Goal: Subscribe to service/newsletter

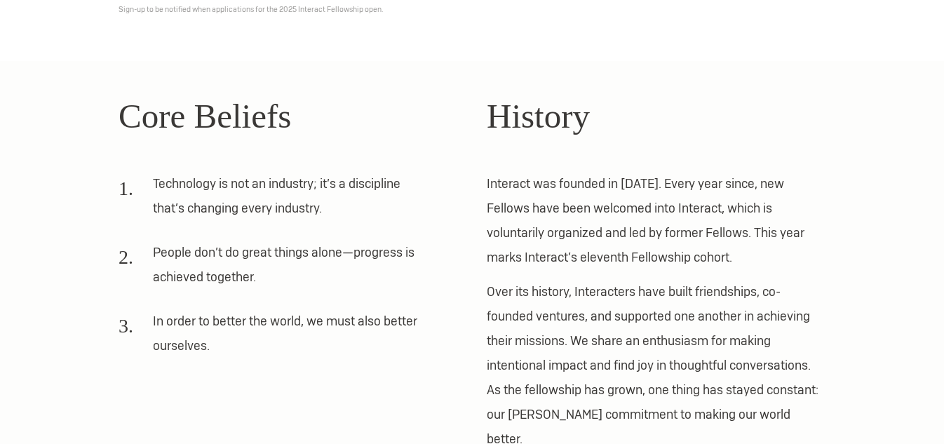
scroll to position [393, 0]
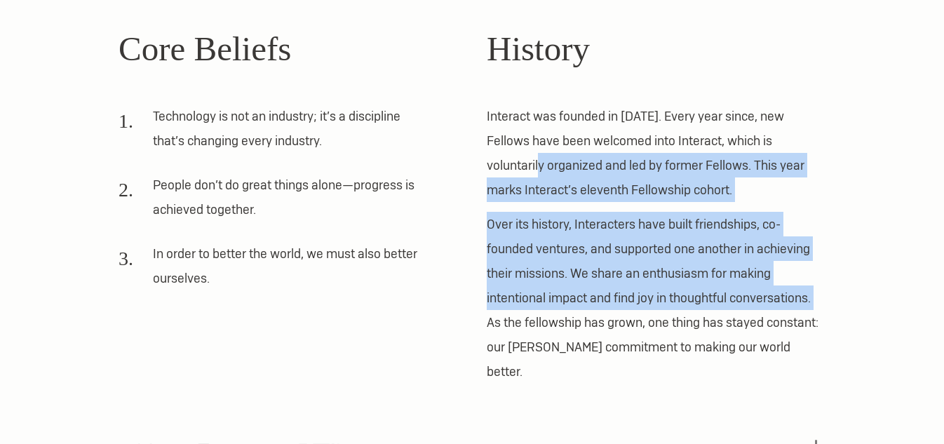
drag, startPoint x: 488, startPoint y: 177, endPoint x: 490, endPoint y: 319, distance: 142.5
click at [490, 319] on div "History Interact was founded in 2012. Every year since, new Fellows have been w…" at bounding box center [656, 203] width 339 height 361
click at [490, 319] on p "Over its history, Interacters have built friendships, co-founded ventures, and …" at bounding box center [656, 298] width 339 height 172
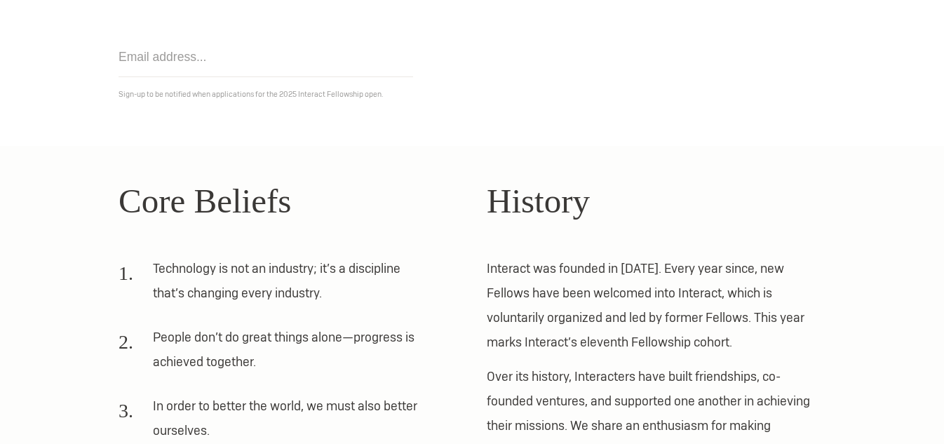
scroll to position [0, 0]
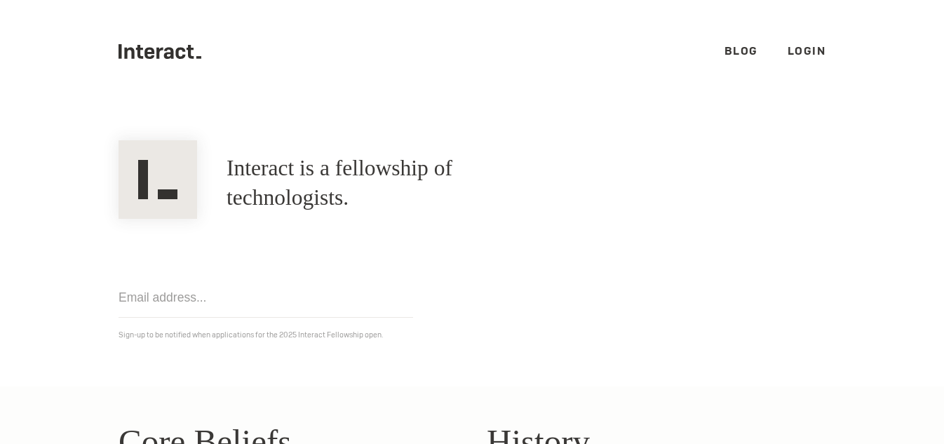
click at [739, 49] on link "Blog" at bounding box center [742, 51] width 34 height 15
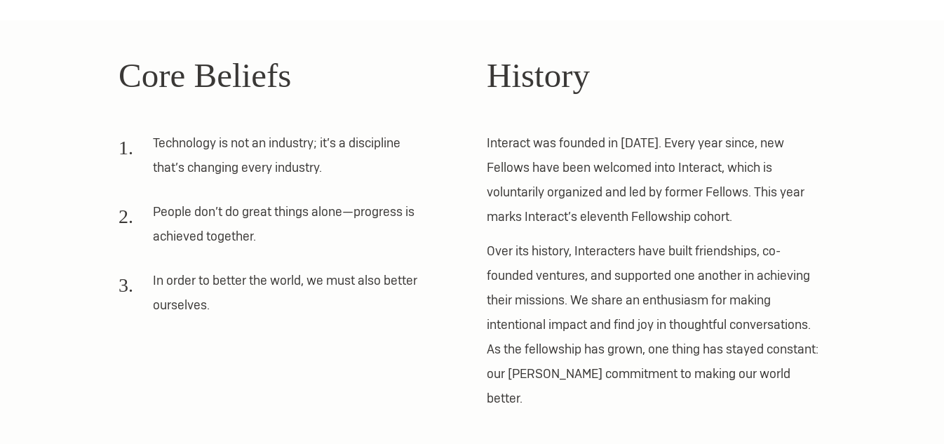
scroll to position [421, 0]
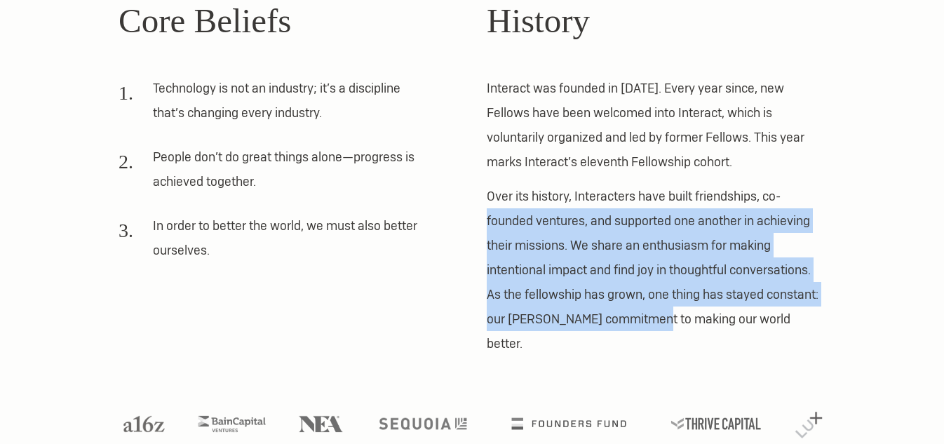
drag, startPoint x: 484, startPoint y: 224, endPoint x: 650, endPoint y: 328, distance: 196.4
click at [650, 328] on div "Core Beliefs Technology is not an industry; it’s a discipline that’s changing e…" at bounding box center [472, 175] width 737 height 361
click at [650, 328] on p "Over its history, Interacters have built friendships, co-founded ventures, and …" at bounding box center [656, 270] width 339 height 172
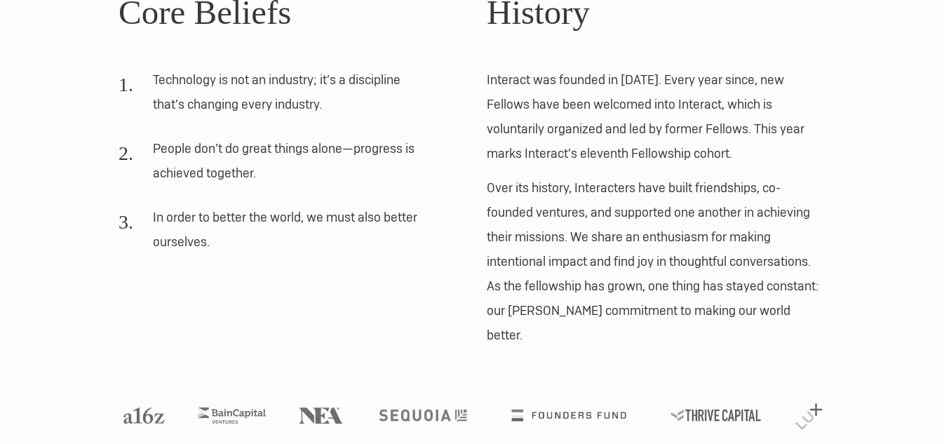
scroll to position [0, 0]
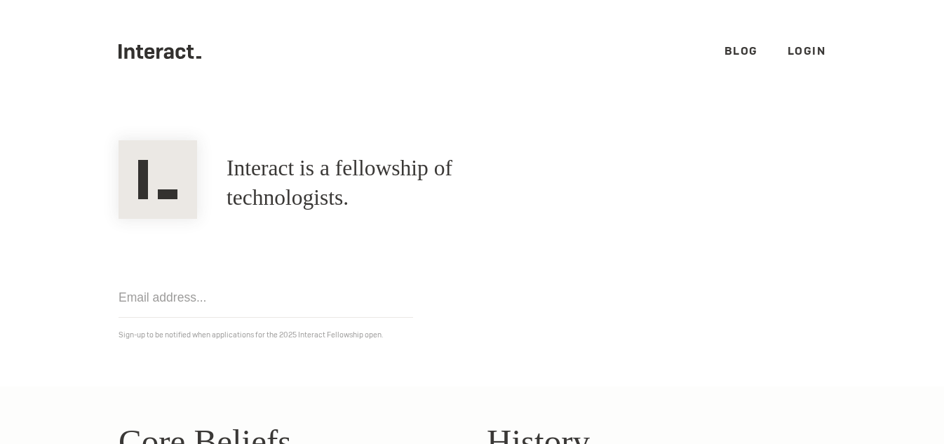
click at [278, 302] on input "email" at bounding box center [266, 298] width 295 height 40
type input "angelaloh09@gmail.com"
click input "Get notified" at bounding box center [0, 0] width 0 height 0
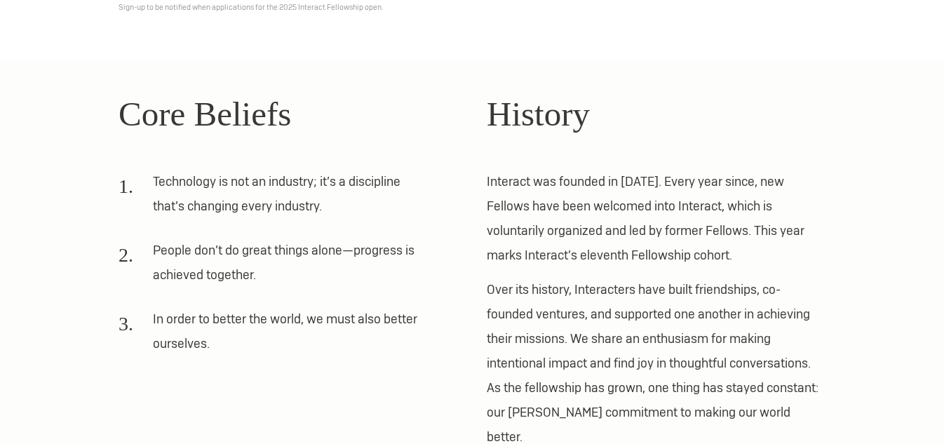
scroll to position [422, 0]
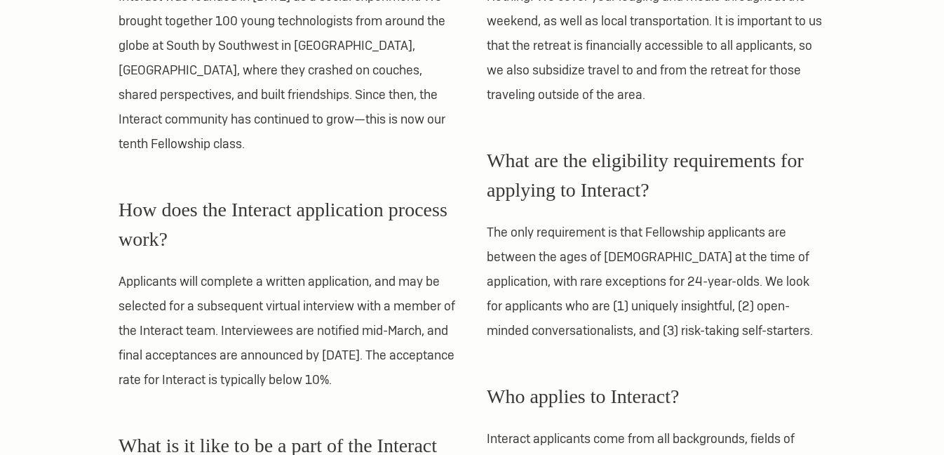
scroll to position [719, 0]
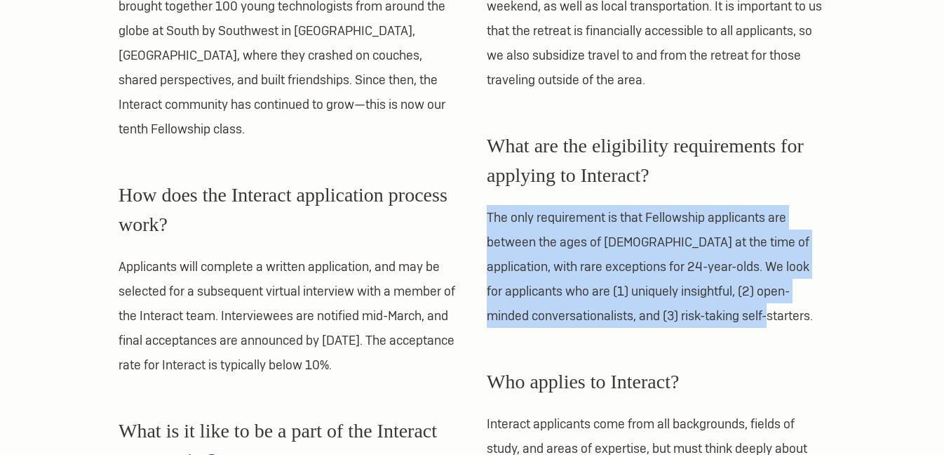
drag, startPoint x: 796, startPoint y: 308, endPoint x: 732, endPoint y: 194, distance: 130.4
click at [732, 194] on div "What are the eligibility requirements for applying to Interact? The only requir…" at bounding box center [656, 229] width 339 height 196
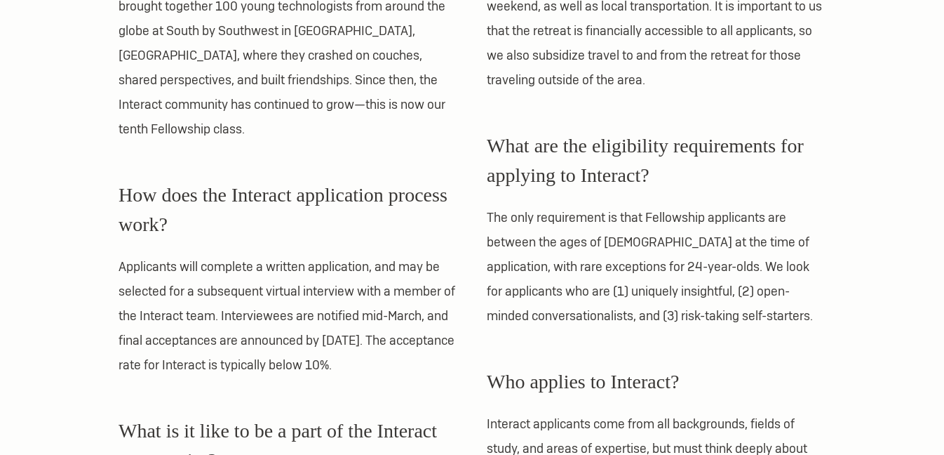
click at [758, 334] on div "What is the Fellowship Retreat? The Fellowship Retreat is the centerpiece of th…" at bounding box center [656, 268] width 339 height 1257
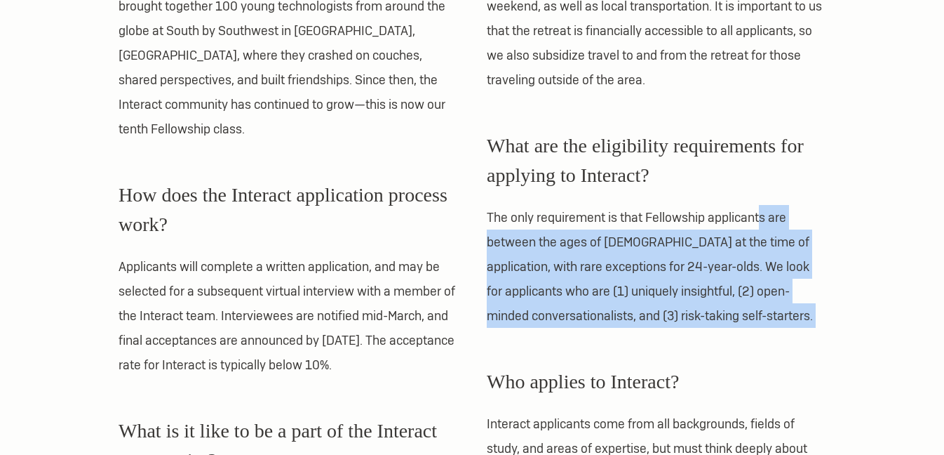
drag, startPoint x: 789, startPoint y: 329, endPoint x: 762, endPoint y: 222, distance: 109.9
click at [762, 222] on div "What is the Fellowship Retreat? The Fellowship Retreat is the centerpiece of th…" at bounding box center [656, 268] width 339 height 1257
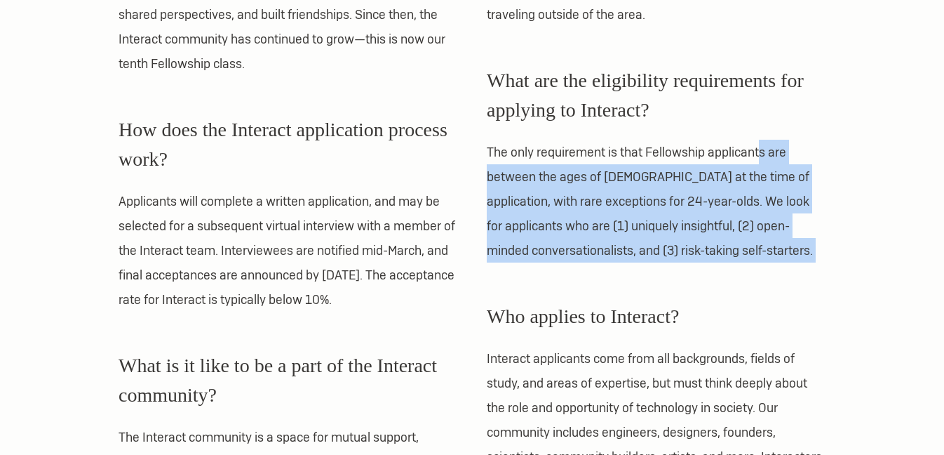
scroll to position [787, 0]
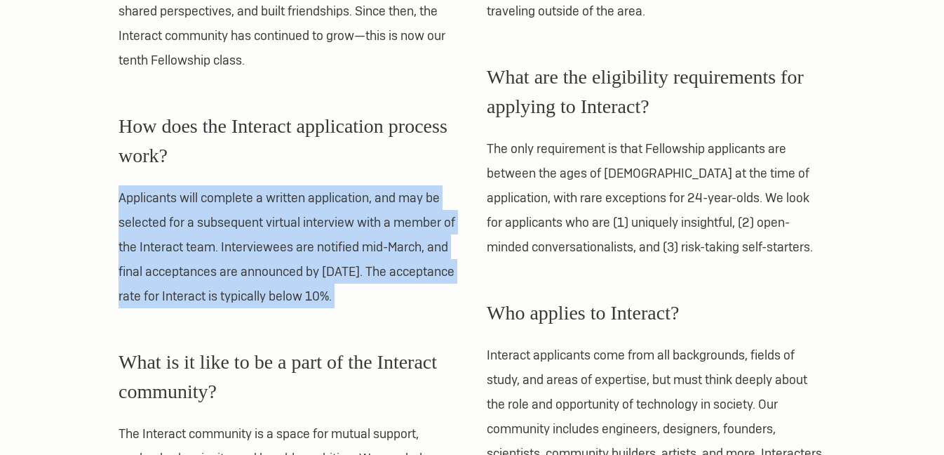
drag, startPoint x: 447, startPoint y: 288, endPoint x: 429, endPoint y: 142, distance: 147.0
click at [429, 142] on div "What is the Interact Fellowship? Interact Fellows attend two fully-sponsored su…" at bounding box center [288, 199] width 339 height 1257
click at [429, 142] on h3 "How does the Interact application process work?" at bounding box center [288, 141] width 339 height 59
drag, startPoint x: 429, startPoint y: 142, endPoint x: 437, endPoint y: 287, distance: 145.5
click at [437, 287] on div "What is the Interact Fellowship? Interact Fellows attend two fully-sponsored su…" at bounding box center [288, 199] width 339 height 1257
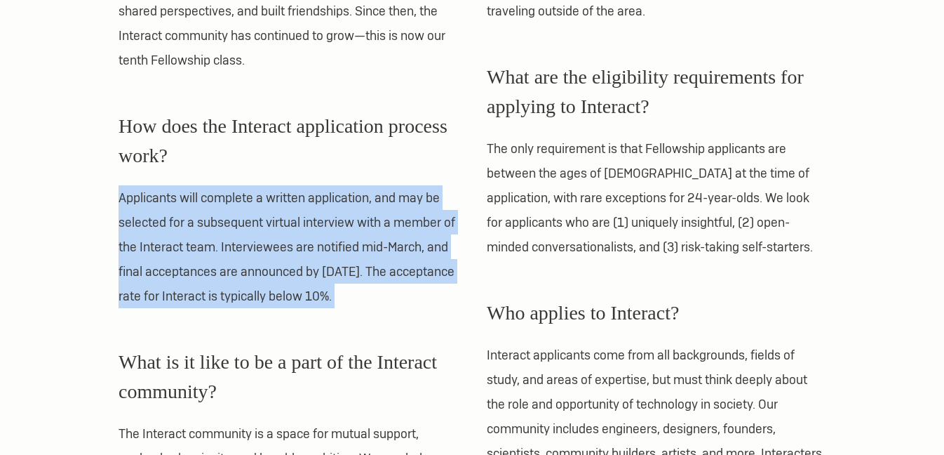
click at [437, 287] on div "What is the Interact Fellowship? Interact Fellows attend two fully-sponsored su…" at bounding box center [288, 199] width 339 height 1257
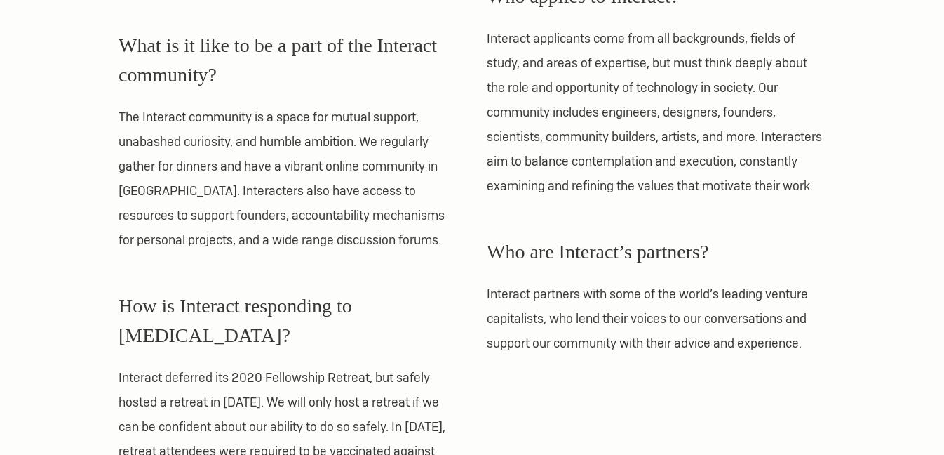
scroll to position [1283, 0]
